Goal: Obtain resource: Download file/media

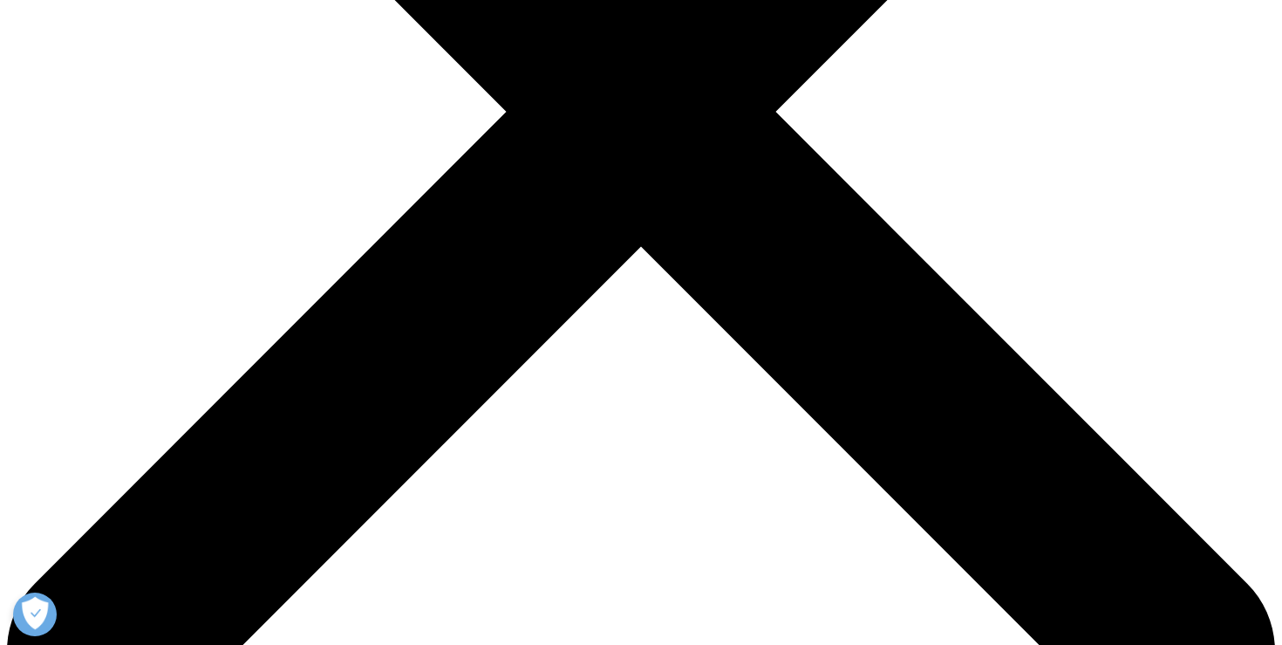
scroll to position [584, 0]
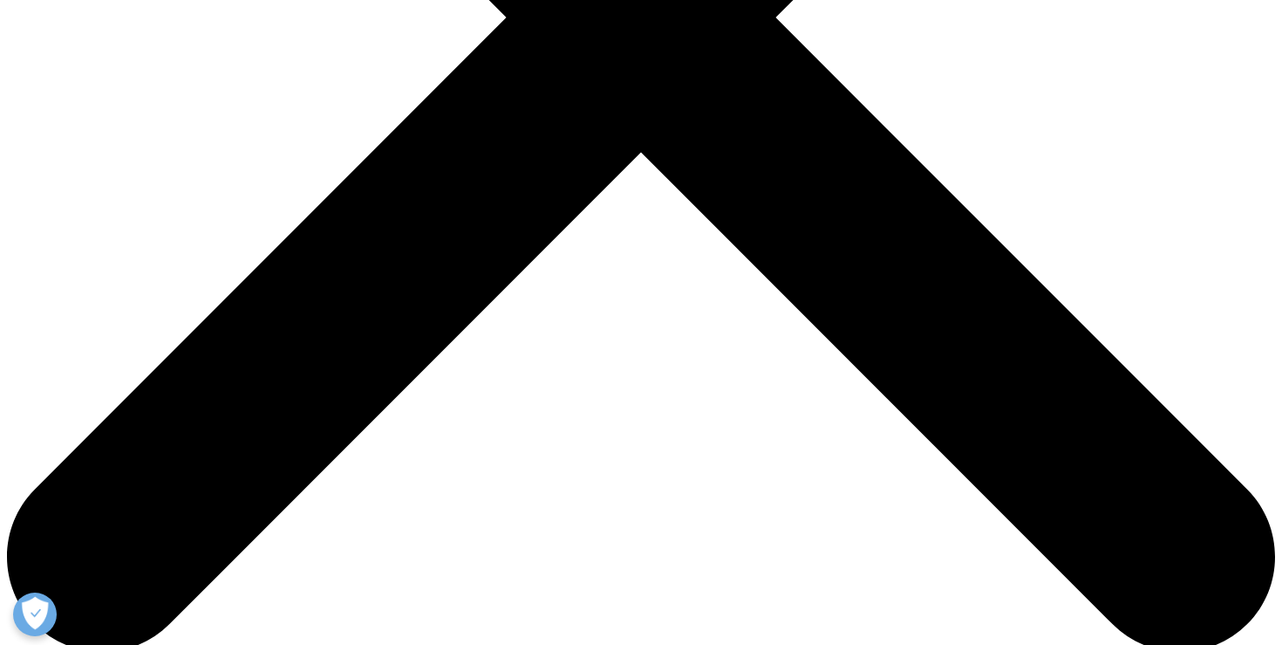
scroll to position [716, 0]
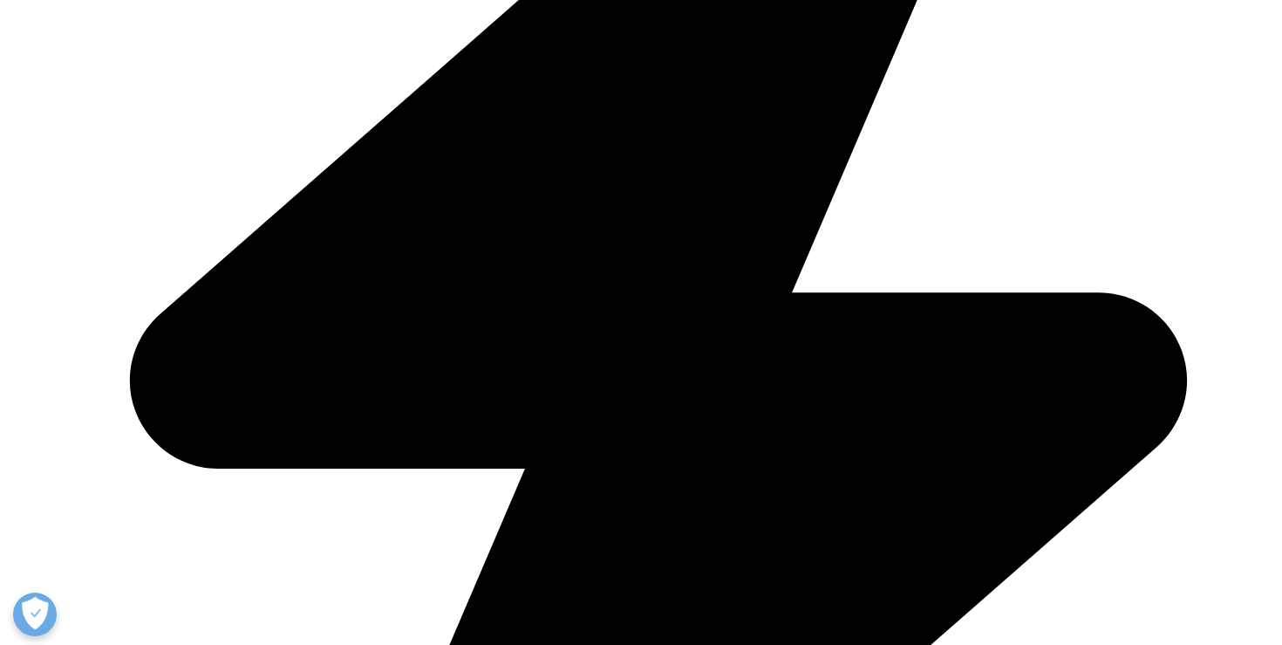
scroll to position [776, 0]
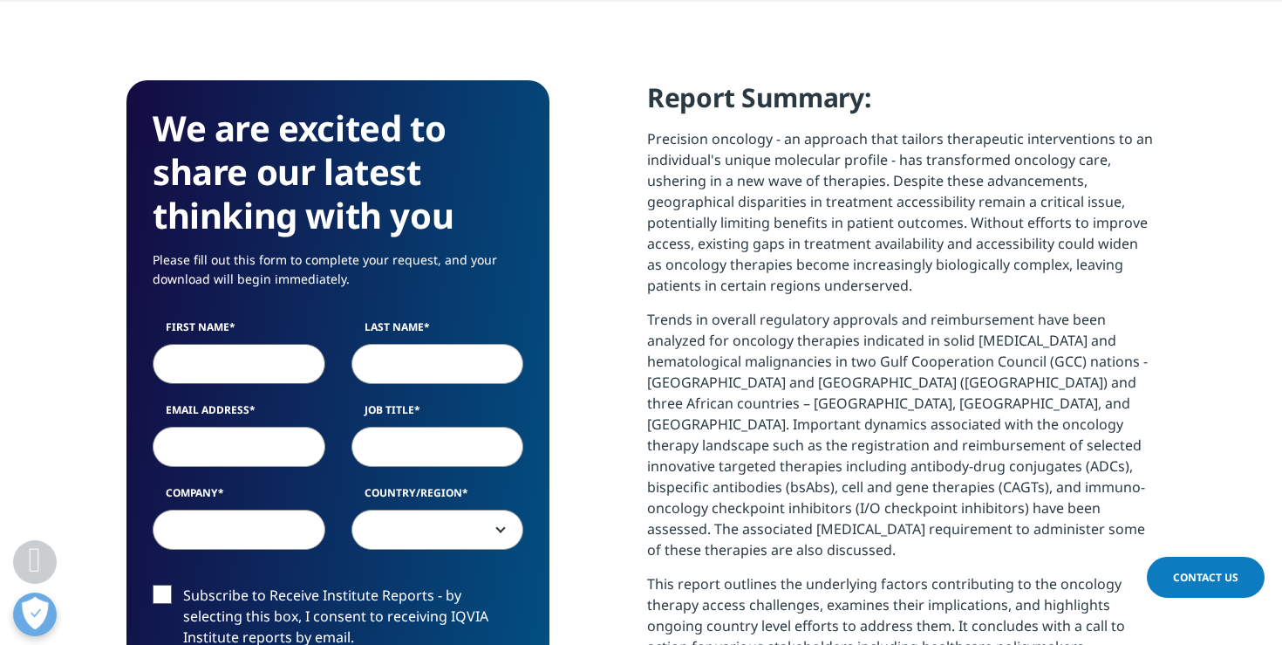
click at [264, 371] on input "First Name" at bounding box center [239, 364] width 173 height 40
type input "[PERSON_NAME]"
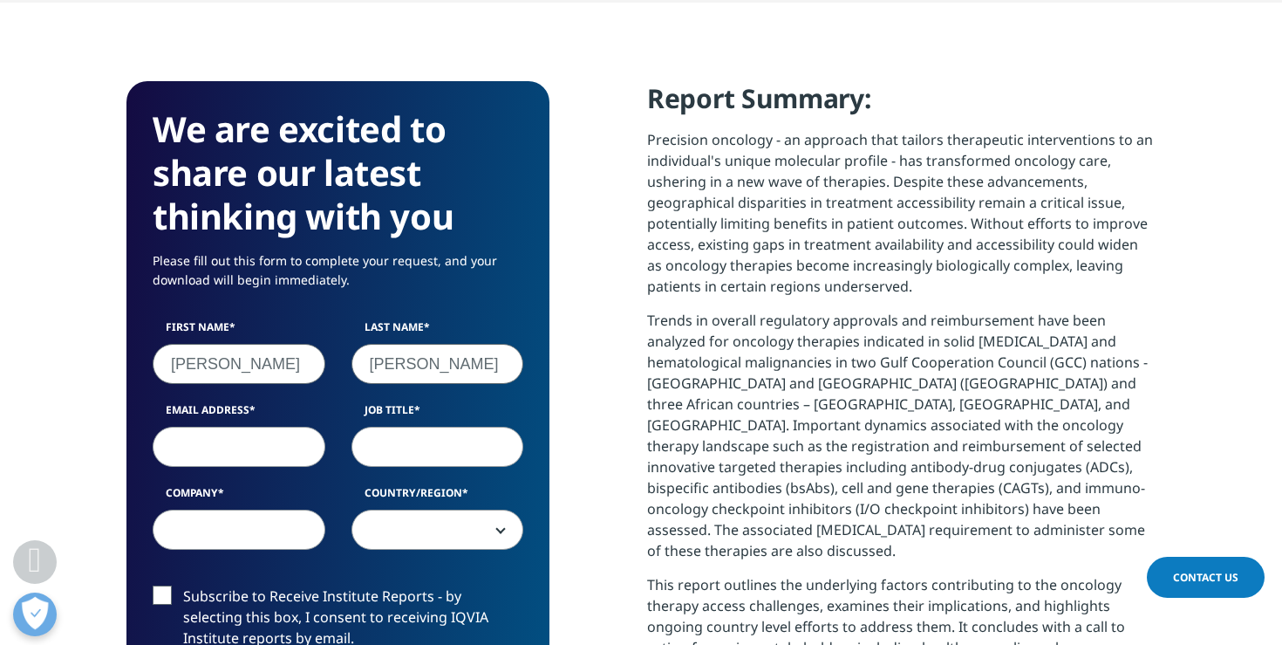
type input "[PERSON_NAME]"
click at [231, 449] on input "Email Address" at bounding box center [239, 447] width 173 height 40
type input "[EMAIL_ADDRESS][DOMAIN_NAME]"
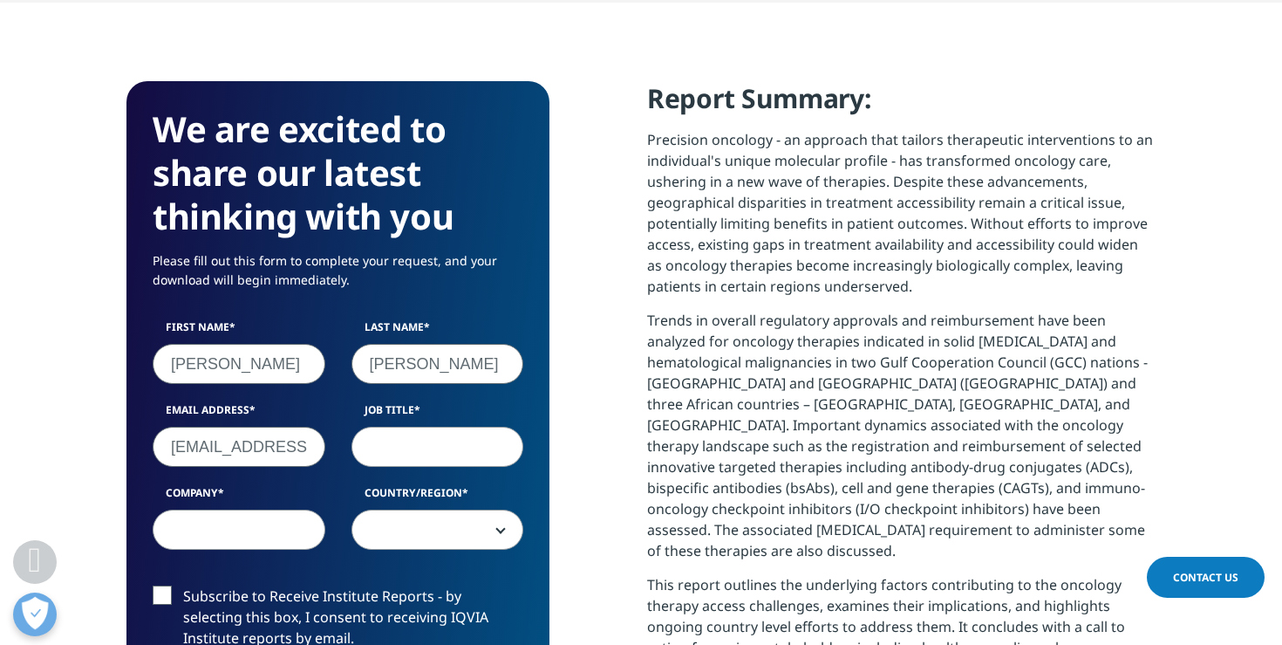
click at [358, 446] on input "Job Title" at bounding box center [438, 447] width 173 height 40
type input "CEO"
click at [256, 532] on input "Company" at bounding box center [239, 529] width 173 height 40
type input "M42"
click at [400, 525] on span at bounding box center [437, 530] width 171 height 40
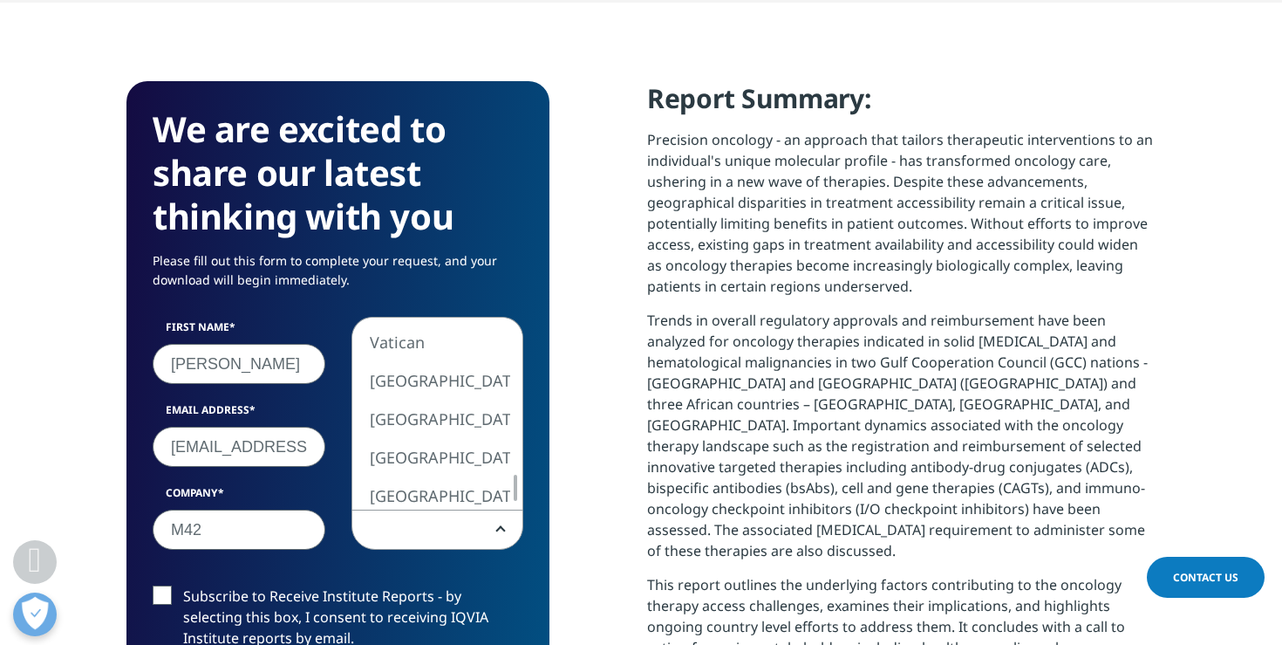
select select "[GEOGRAPHIC_DATA]"
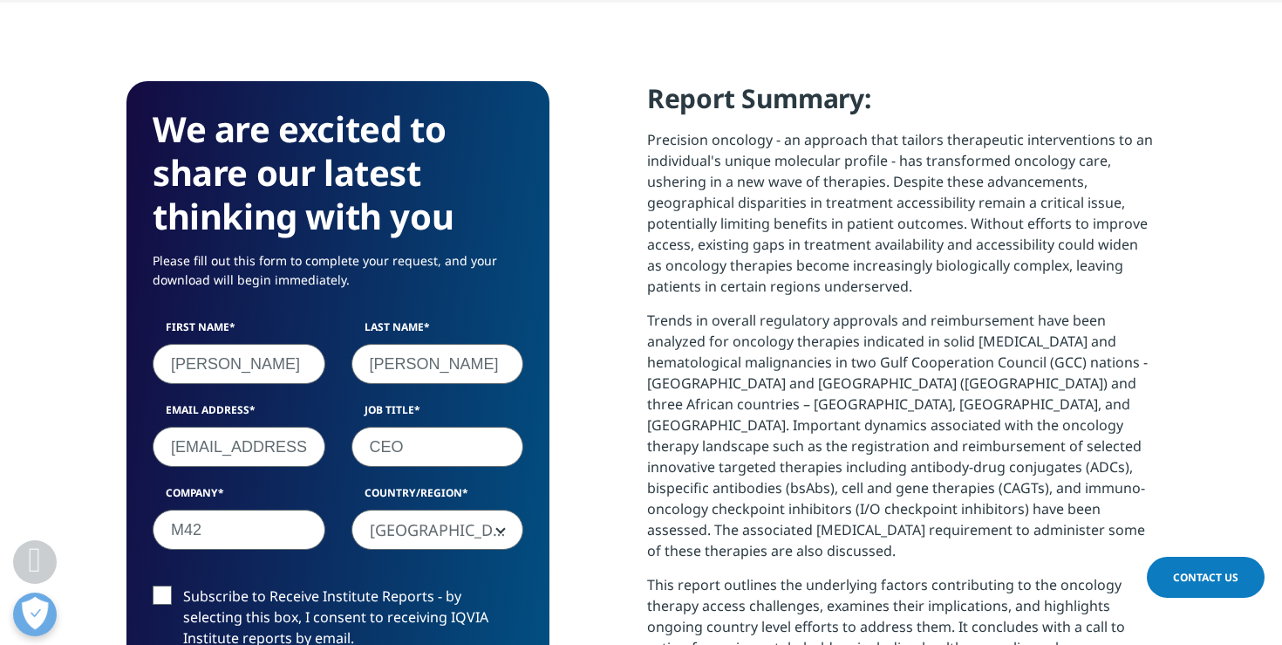
click at [157, 596] on label "Subscribe to Receive Institute Reports - by selecting this box, I consent to re…" at bounding box center [338, 621] width 371 height 72
click at [183, 585] on input "Subscribe to Receive Institute Reports - by selecting this box, I consent to re…" at bounding box center [183, 585] width 0 height 0
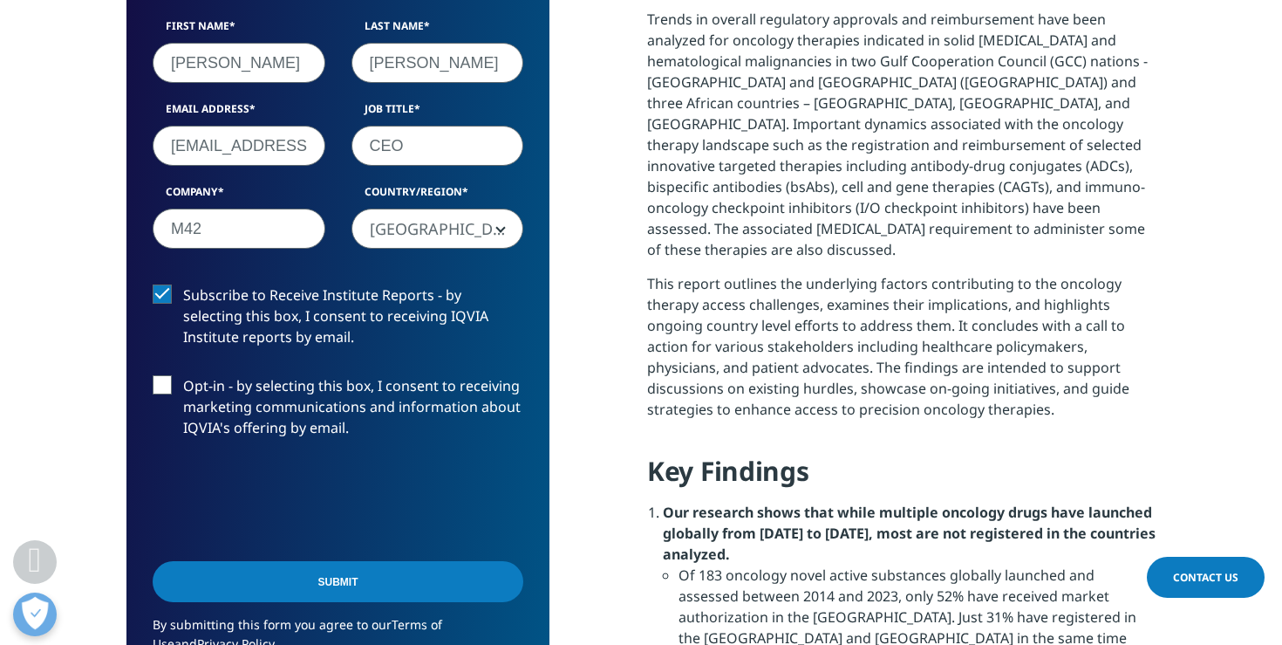
scroll to position [1085, 0]
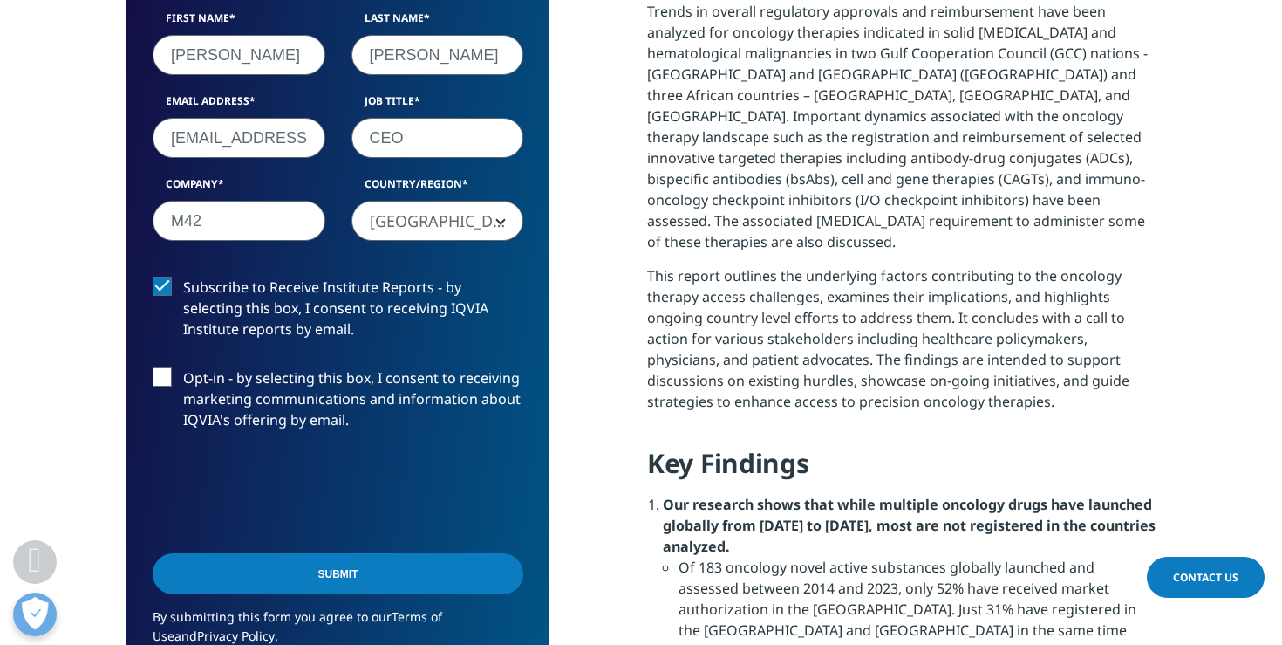
click at [161, 376] on label "Opt-in - by selecting this box, I consent to receiving marketing communications…" at bounding box center [338, 403] width 371 height 72
click at [183, 367] on input "Opt-in - by selecting this box, I consent to receiving marketing communications…" at bounding box center [183, 367] width 0 height 0
click at [338, 574] on input "Submit" at bounding box center [338, 573] width 371 height 41
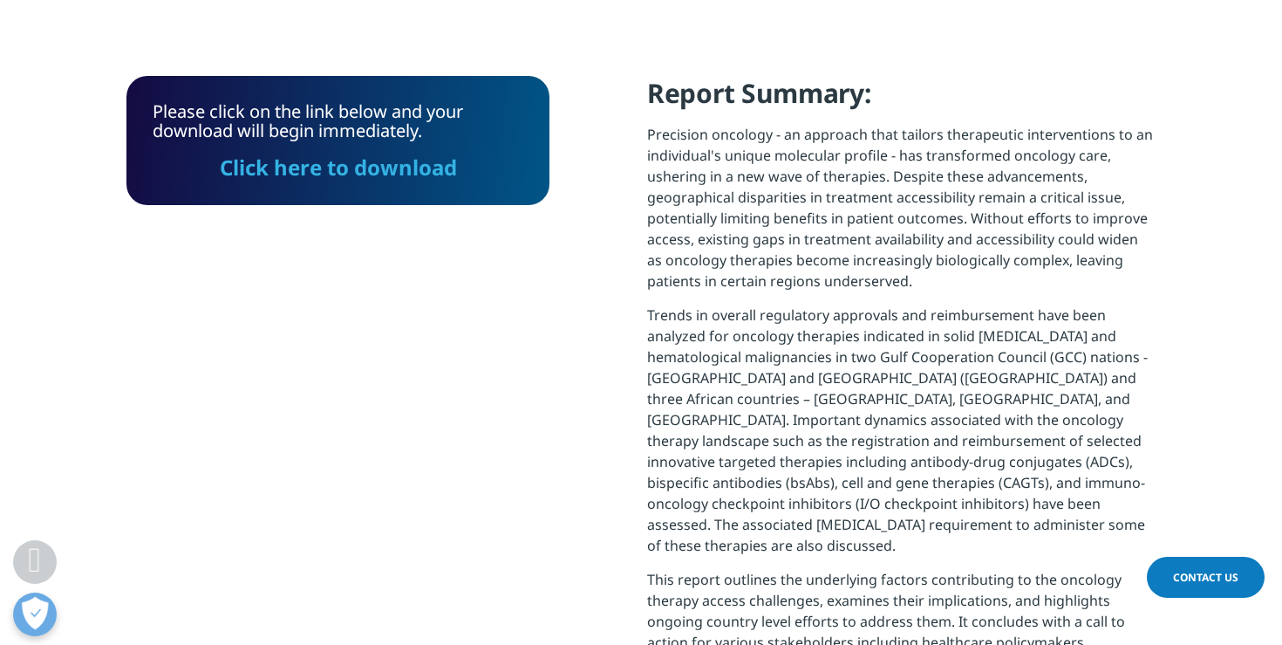
scroll to position [730, 0]
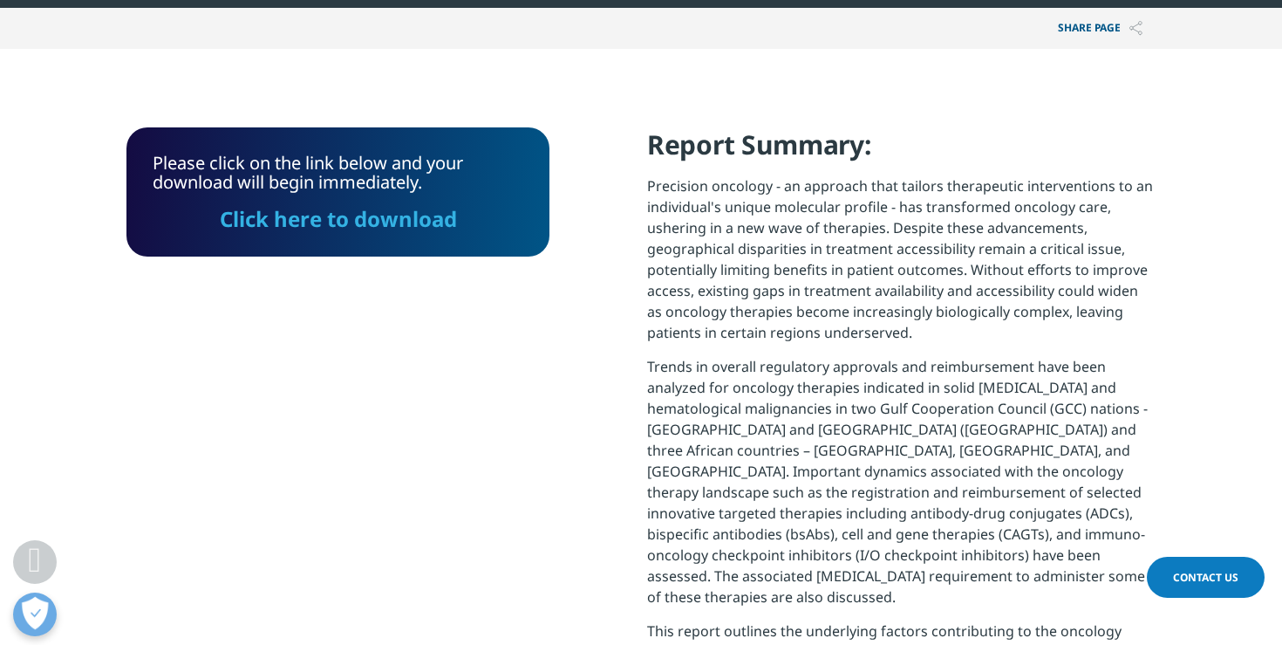
click at [348, 225] on link "Click here to download" at bounding box center [338, 218] width 237 height 29
